Goal: Find specific page/section: Find specific page/section

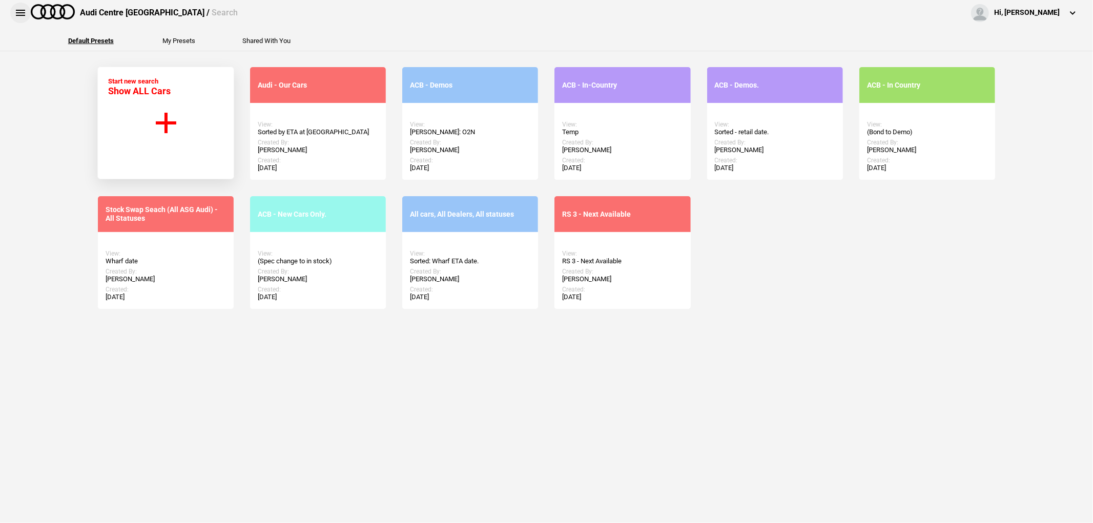
click at [28, 6] on button at bounding box center [20, 13] width 21 height 21
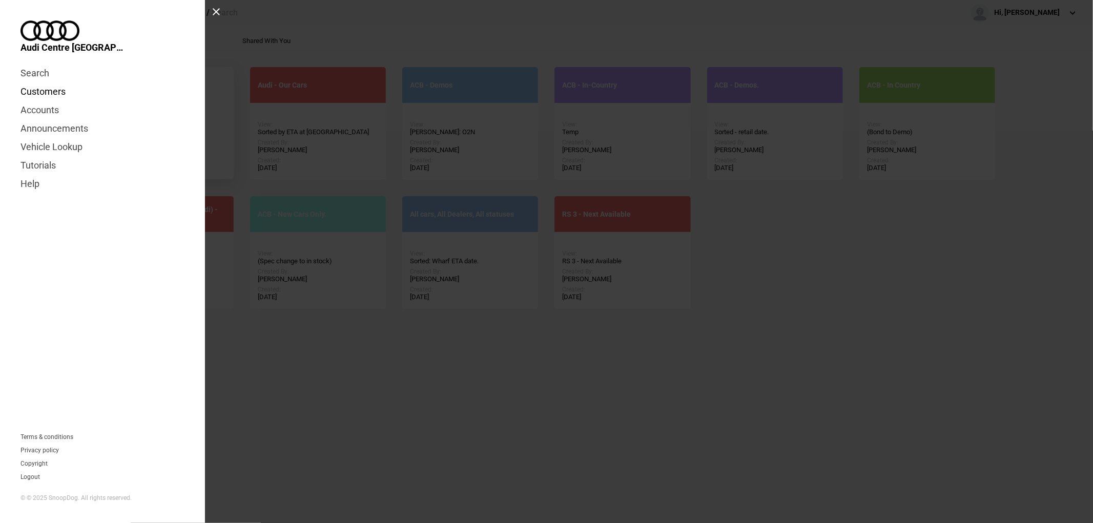
click at [37, 83] on link "Customers" at bounding box center [103, 92] width 164 height 18
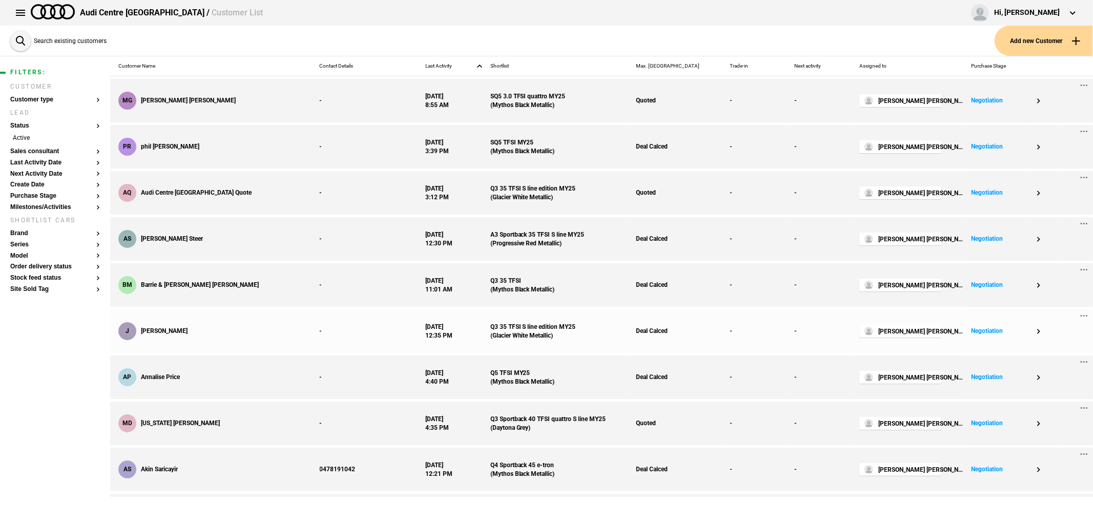
click at [315, 340] on div "-" at bounding box center [365, 332] width 106 height 44
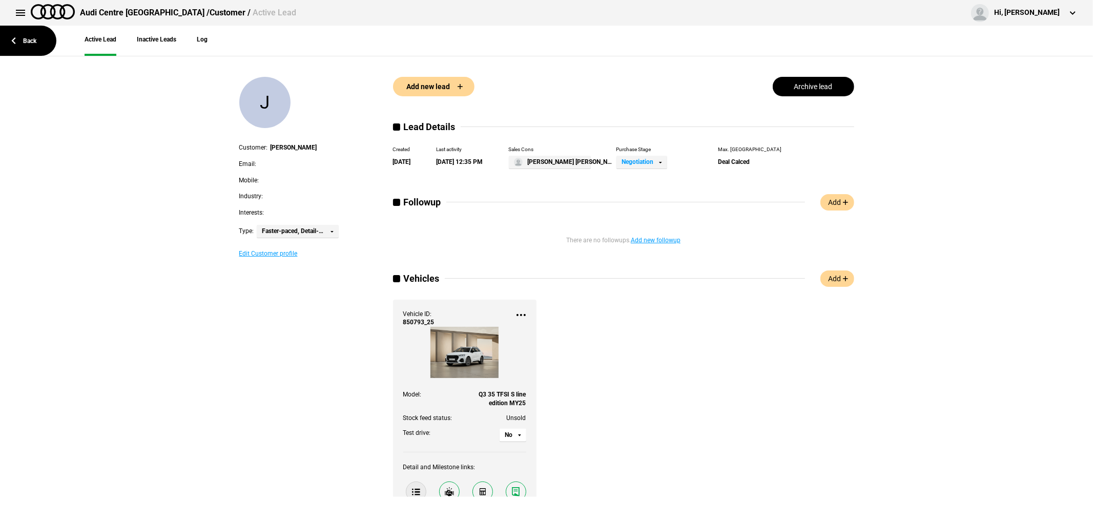
click at [409, 493] on link at bounding box center [416, 492] width 21 height 21
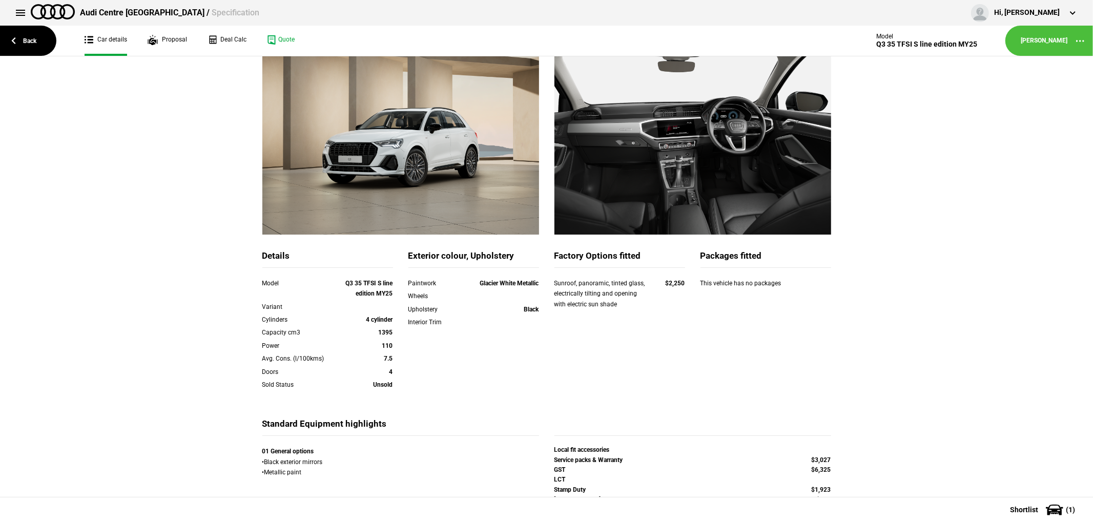
scroll to position [145, 0]
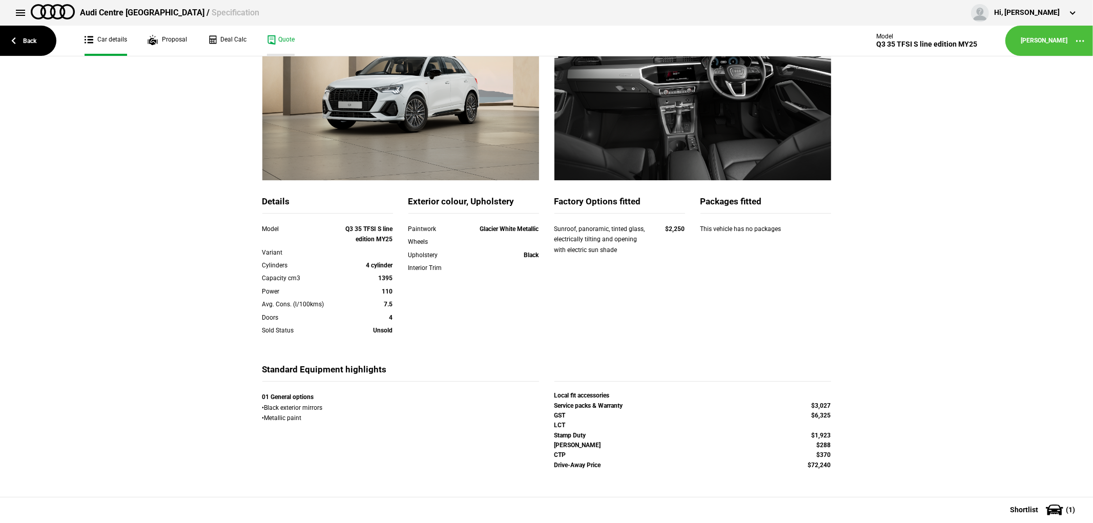
click at [285, 34] on link "Quote" at bounding box center [281, 41] width 28 height 30
